Goal: Task Accomplishment & Management: Use online tool/utility

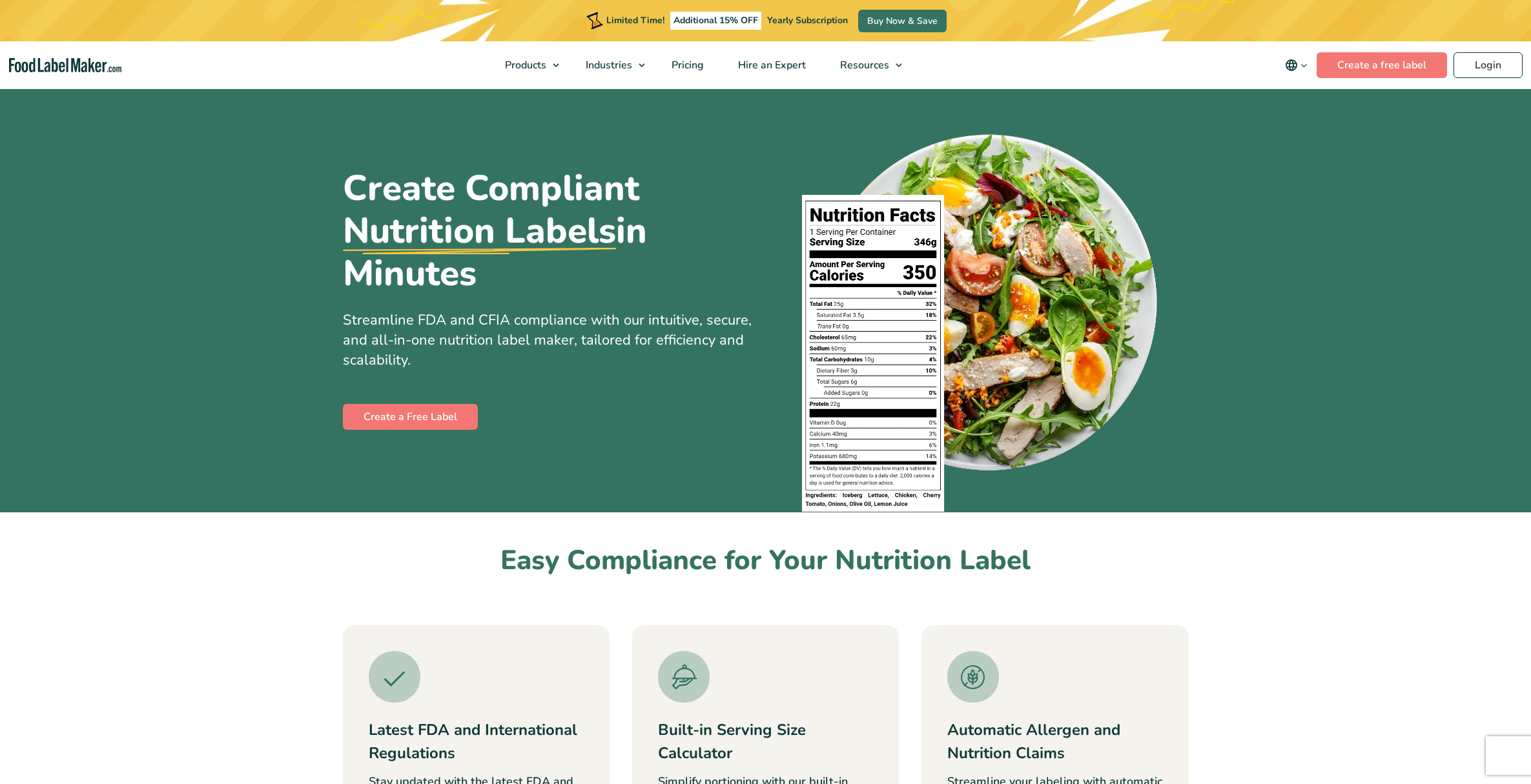
click at [437, 426] on link "Create a Free Label" at bounding box center [410, 417] width 135 height 26
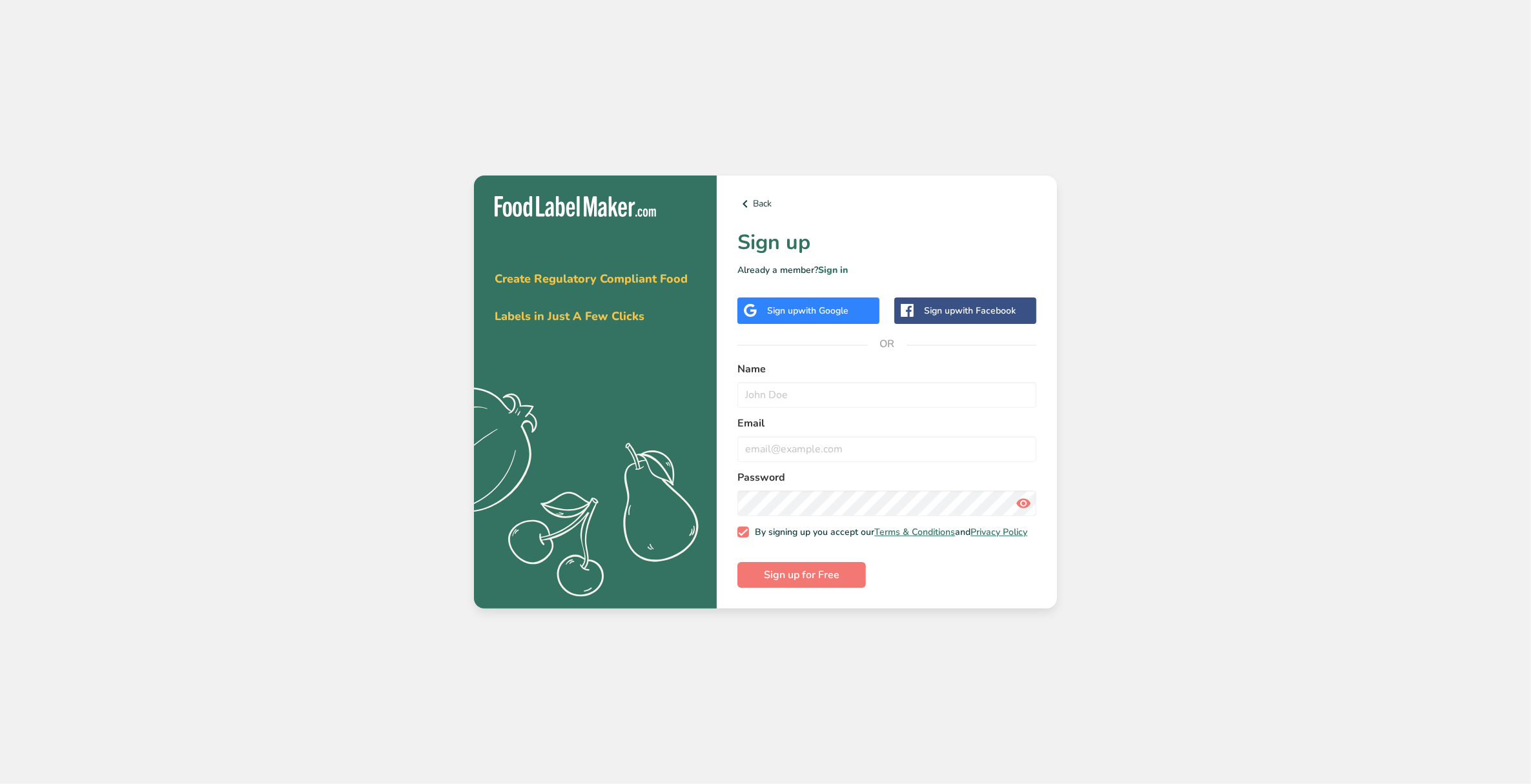
click at [839, 304] on span "with Google" at bounding box center [823, 310] width 51 height 13
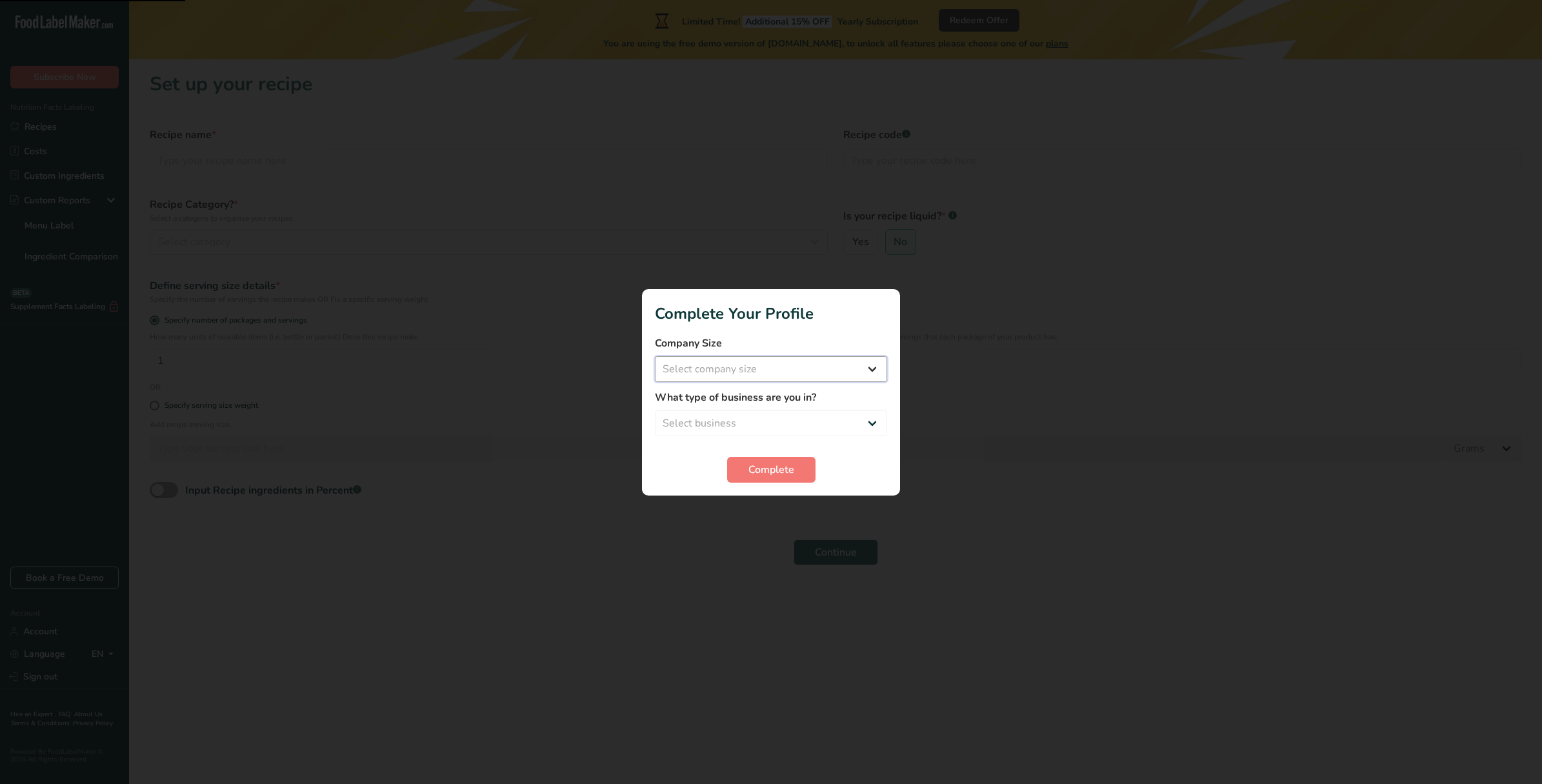
click at [820, 372] on select "Select company size Fewer than 10 Employees 10 to 50 Employees 51 to 500 Employ…" at bounding box center [771, 369] width 232 height 26
click at [791, 475] on span "Complete" at bounding box center [771, 469] width 46 height 16
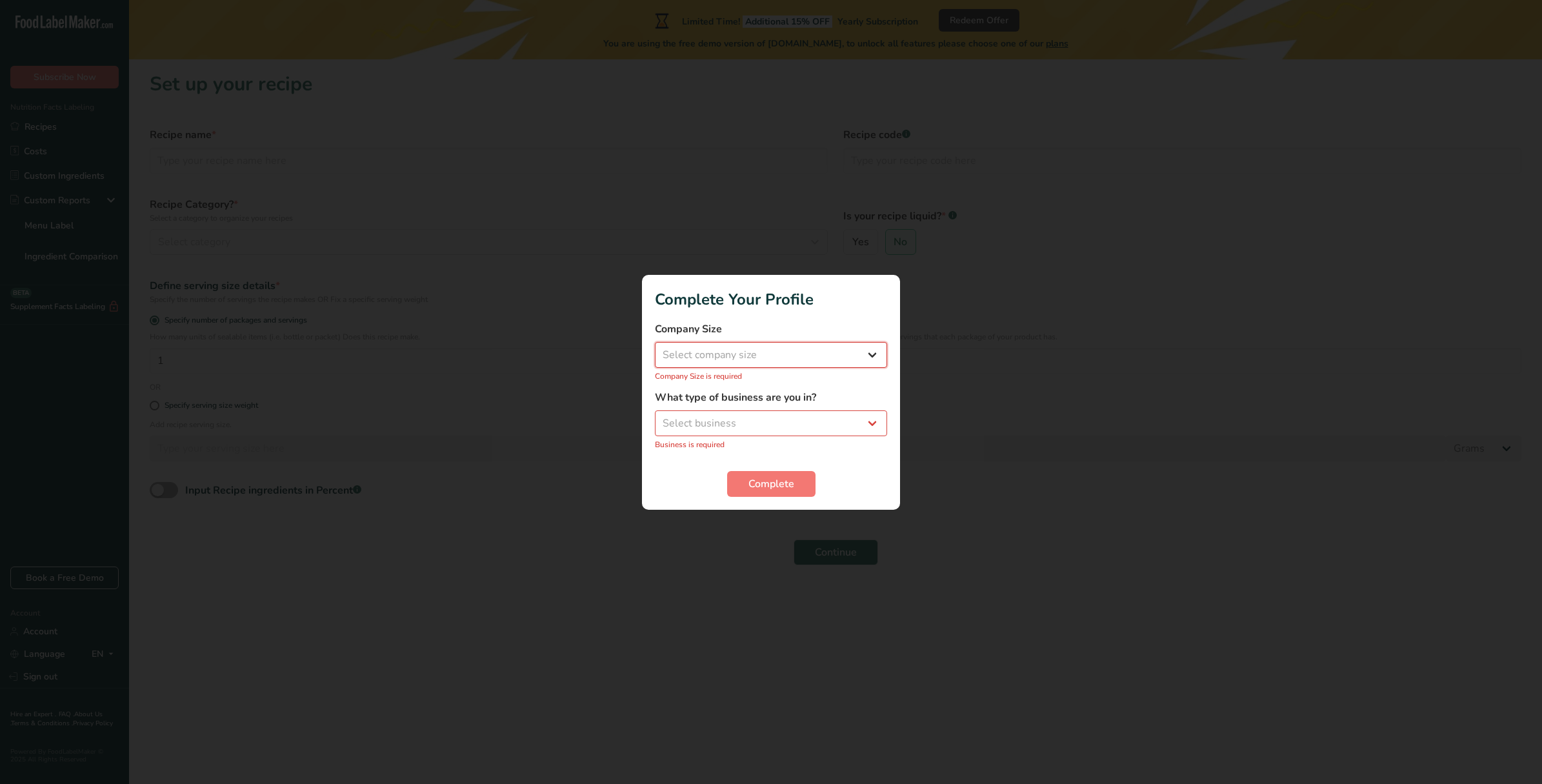
click at [796, 347] on select "Select company size Fewer than 10 Employees 10 to 50 Employees 51 to 500 Employ…" at bounding box center [771, 355] width 232 height 26
select select "1"
click at [655, 349] on select "Select company size Fewer than 10 Employees 10 to 50 Employees 51 to 500 Employ…" at bounding box center [771, 355] width 232 height 26
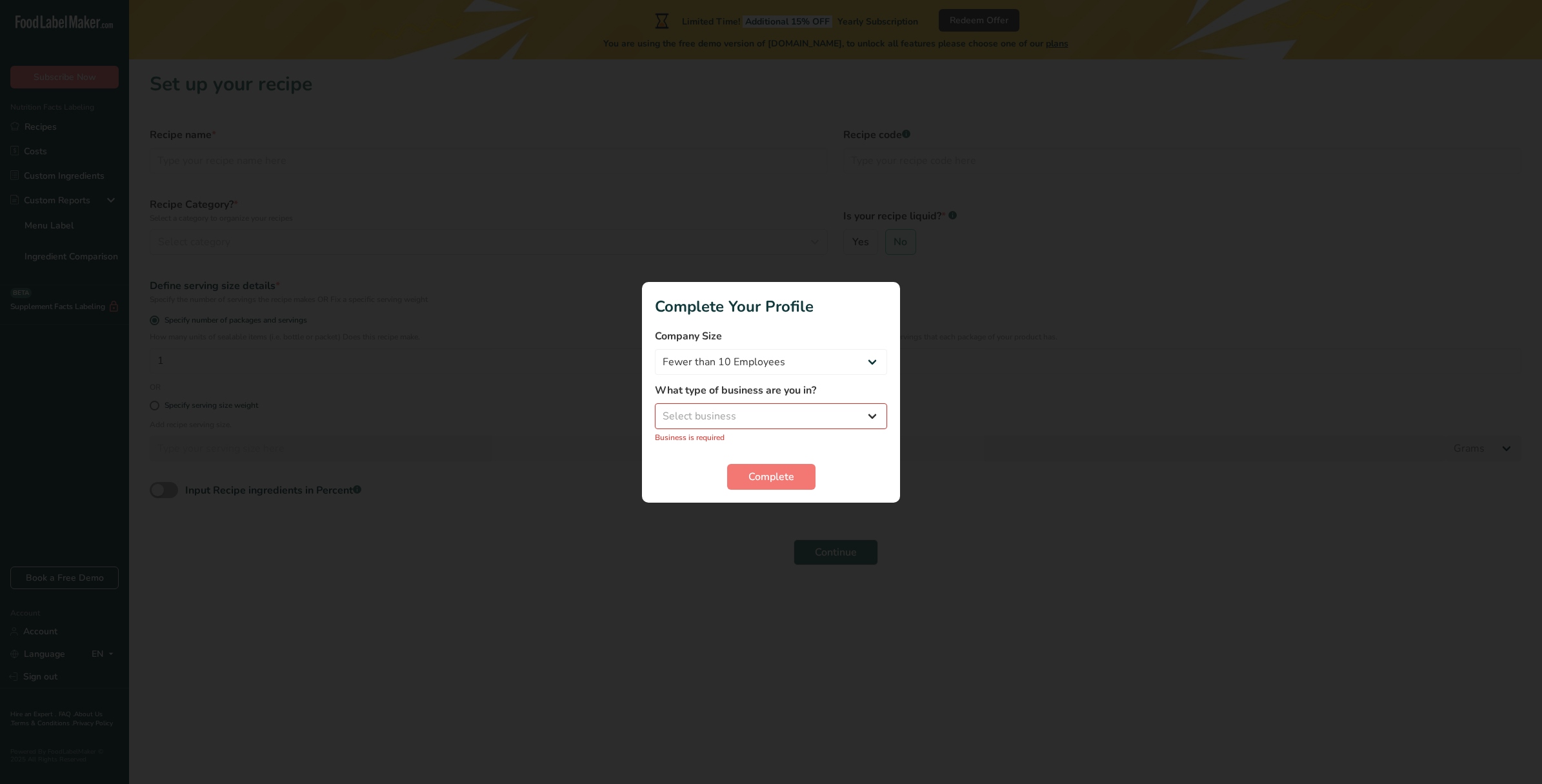
drag, startPoint x: 749, startPoint y: 430, endPoint x: 762, endPoint y: 420, distance: 16.4
click at [749, 429] on div "What type of business are you in? Select business Packaged Food Manufacturer Re…" at bounding box center [771, 413] width 232 height 60
click at [763, 418] on select "Select business Packaged Food Manufacturer Restaurant & Cafe Bakery Meal Plans …" at bounding box center [771, 416] width 232 height 26
select select "1"
click at [655, 410] on select "Select business Packaged Food Manufacturer Restaurant & Cafe Bakery Meal Plans …" at bounding box center [771, 416] width 232 height 26
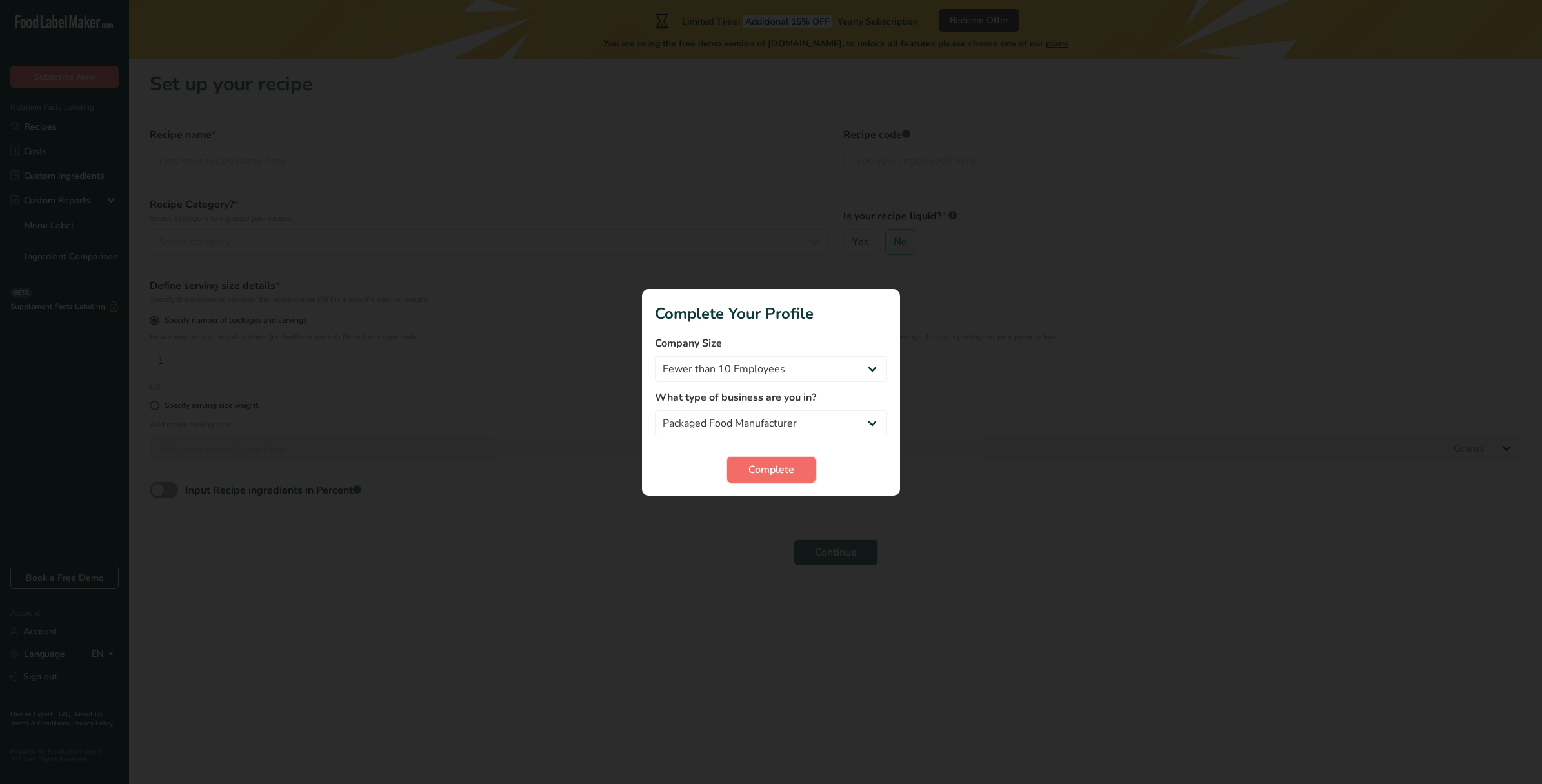
click at [757, 469] on span "Complete" at bounding box center [771, 469] width 46 height 16
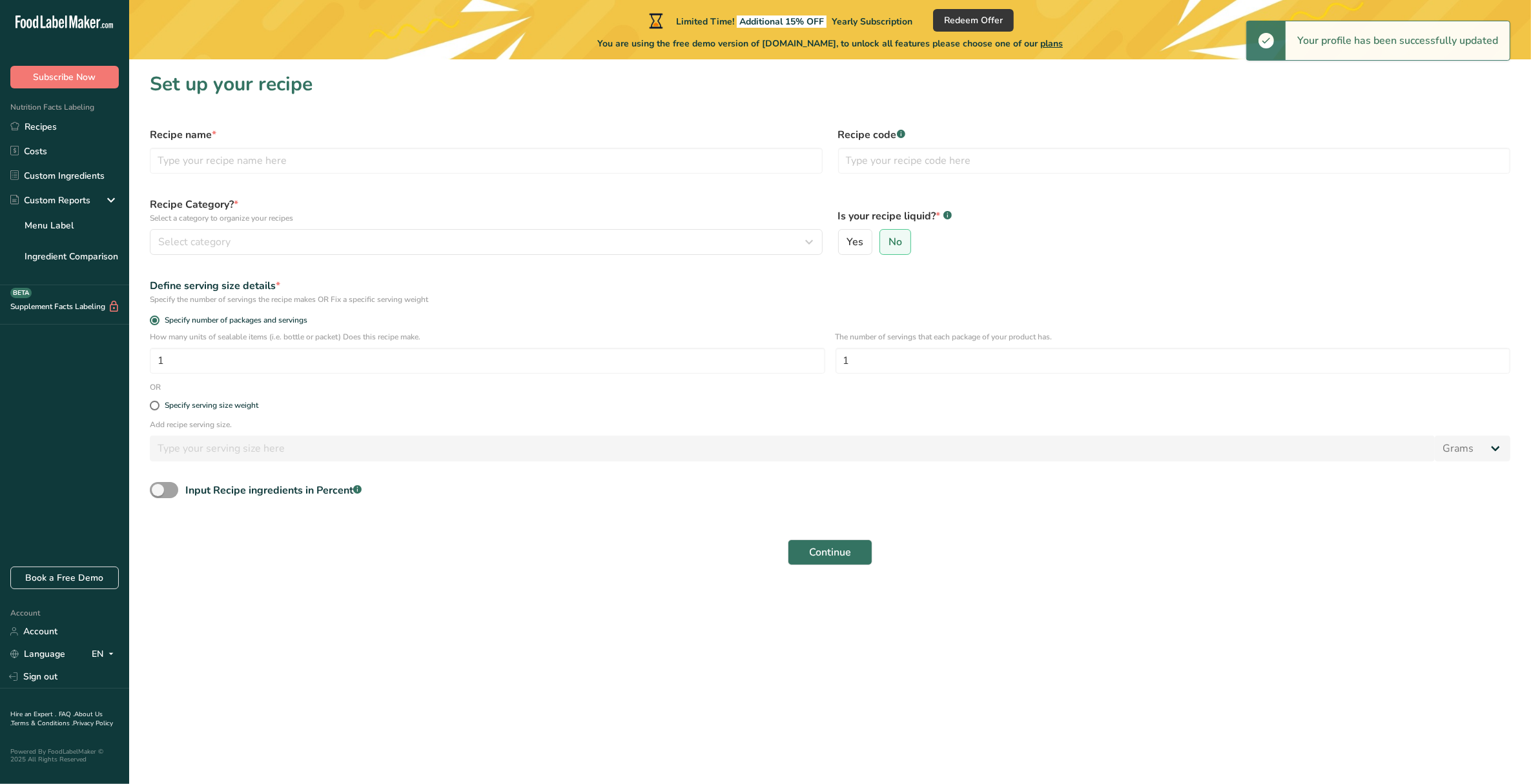
click at [969, 492] on div "Input Recipe ingredients in Percent .a-a{fill:#347362;}.b-a{fill:#fff;}" at bounding box center [829, 494] width 1375 height 26
click at [79, 117] on link "Recipes" at bounding box center [64, 126] width 129 height 24
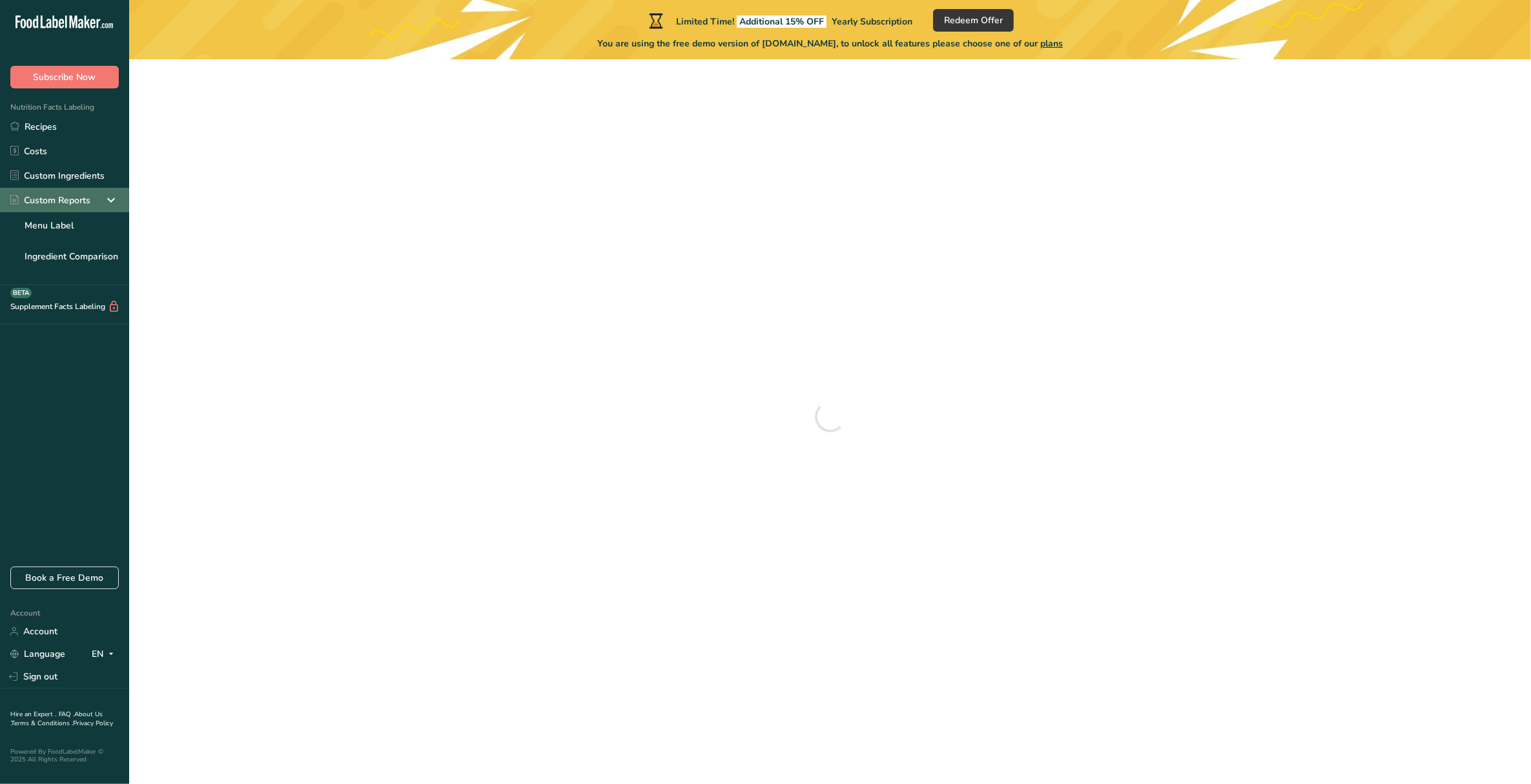
click at [93, 193] on div "Custom Reports" at bounding box center [64, 199] width 129 height 24
click at [65, 178] on link "Custom Ingredients" at bounding box center [64, 175] width 129 height 24
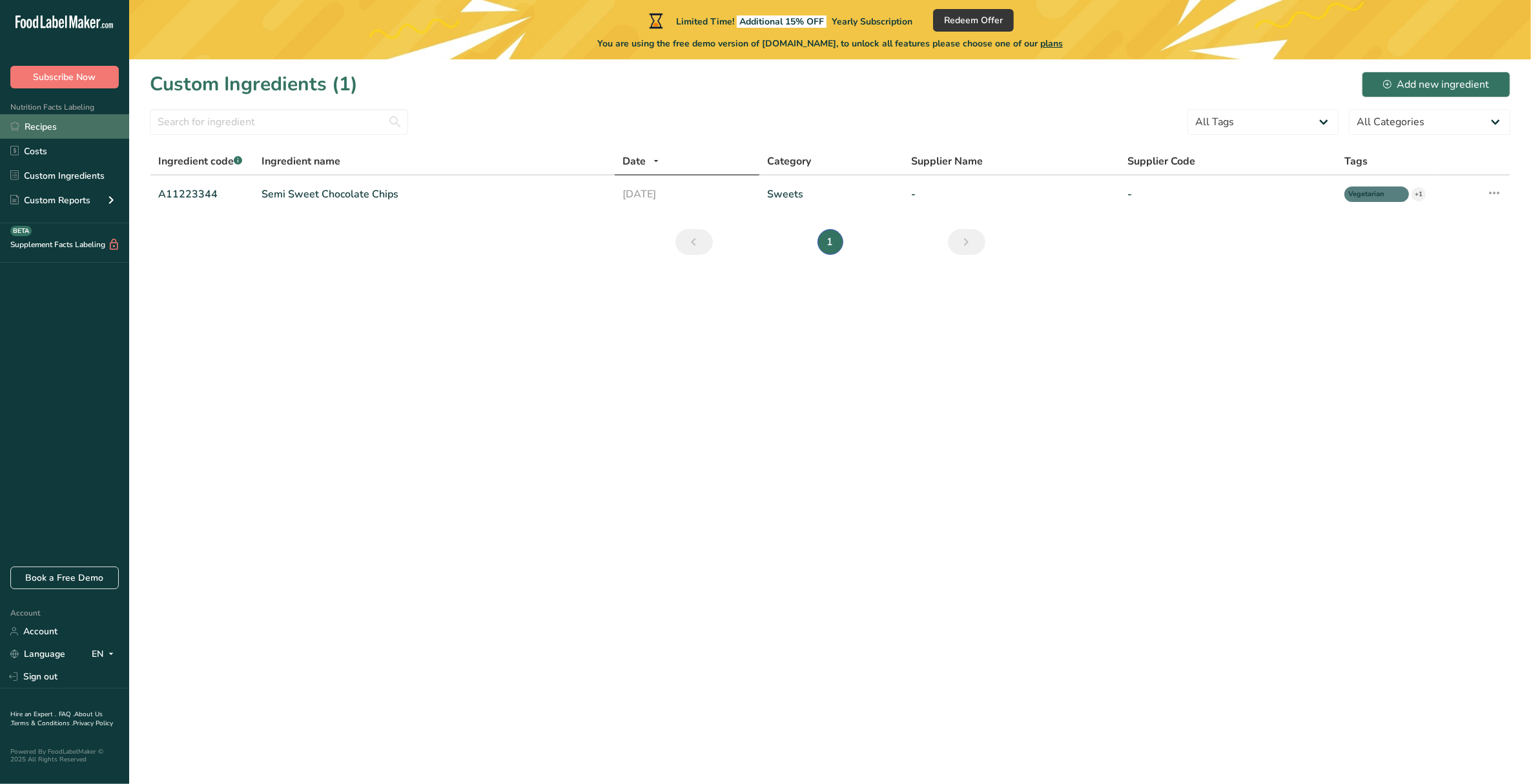
click at [26, 127] on link "Recipes" at bounding box center [64, 126] width 129 height 24
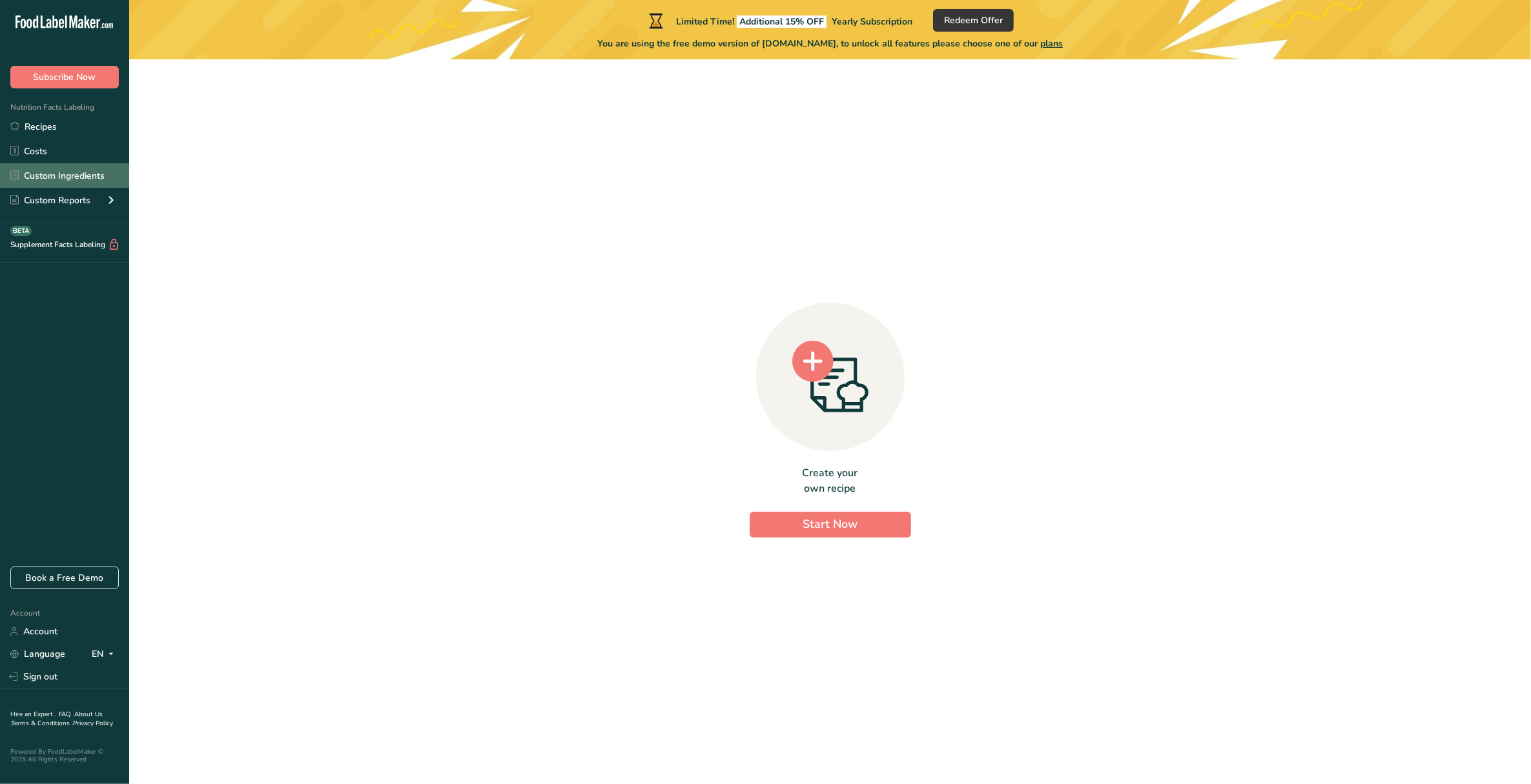
click at [88, 171] on link "Custom Ingredients" at bounding box center [64, 175] width 129 height 24
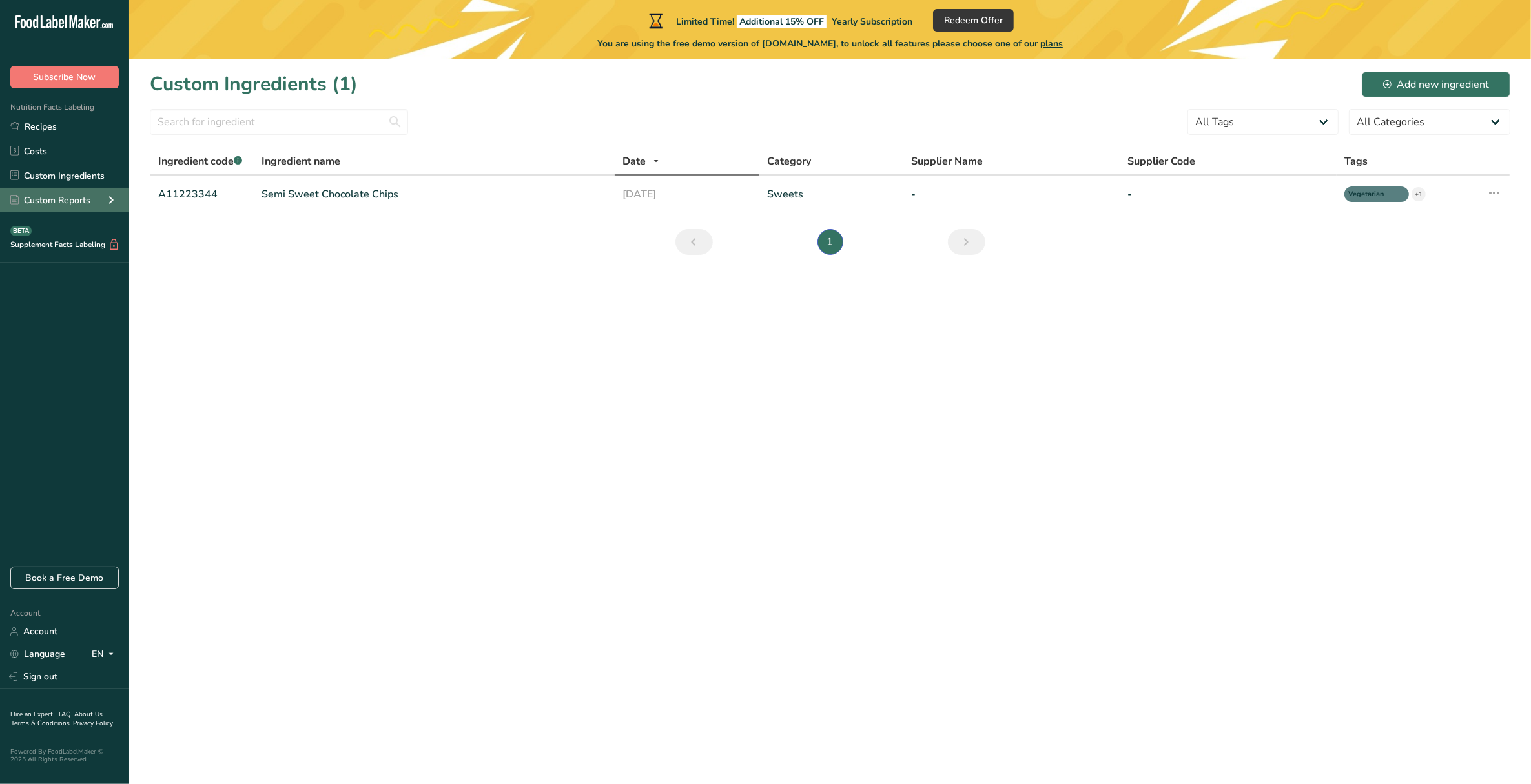
click at [72, 207] on div "Custom Reports" at bounding box center [64, 199] width 129 height 24
